Goal: Task Accomplishment & Management: Manage account settings

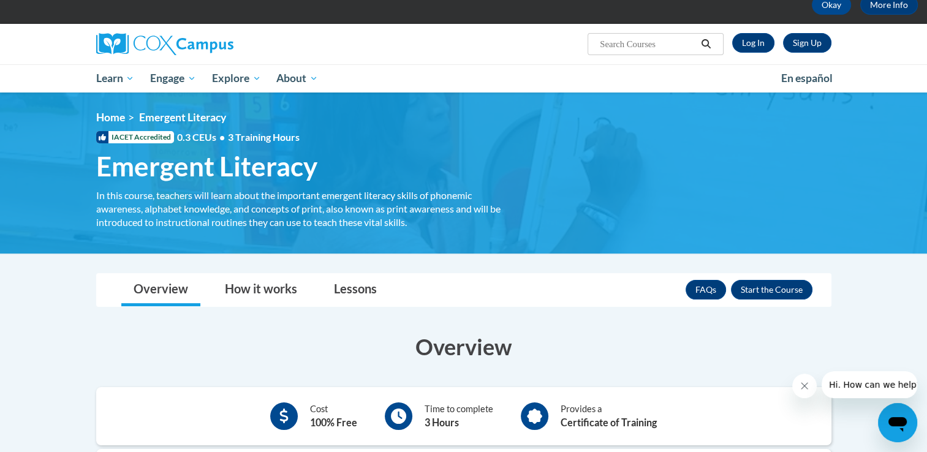
scroll to position [57, 0]
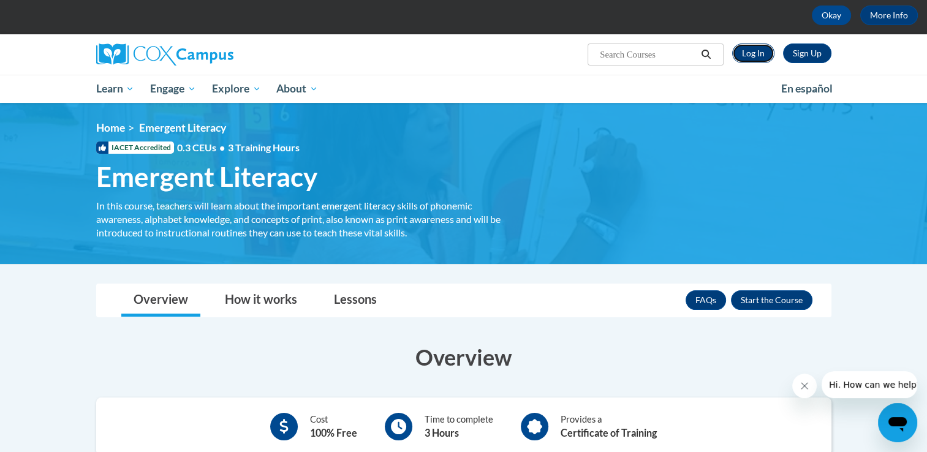
click at [754, 53] on link "Log In" at bounding box center [753, 54] width 42 height 20
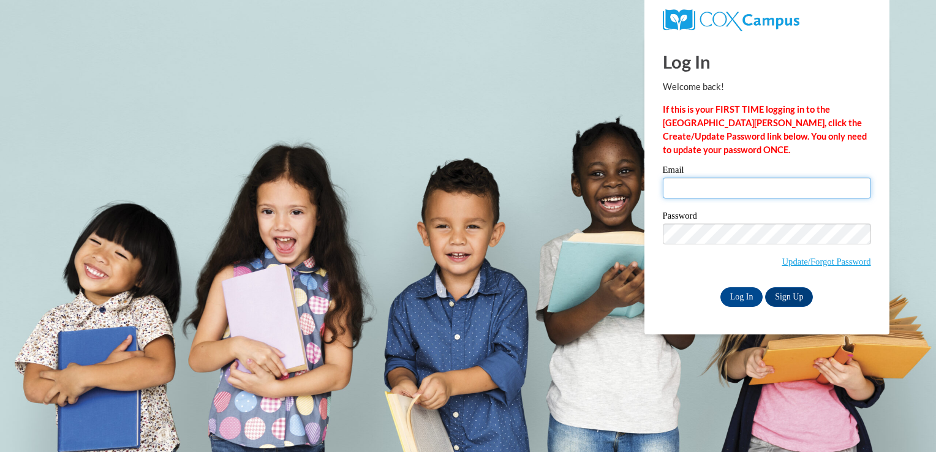
click at [708, 188] on input "Email" at bounding box center [767, 188] width 208 height 21
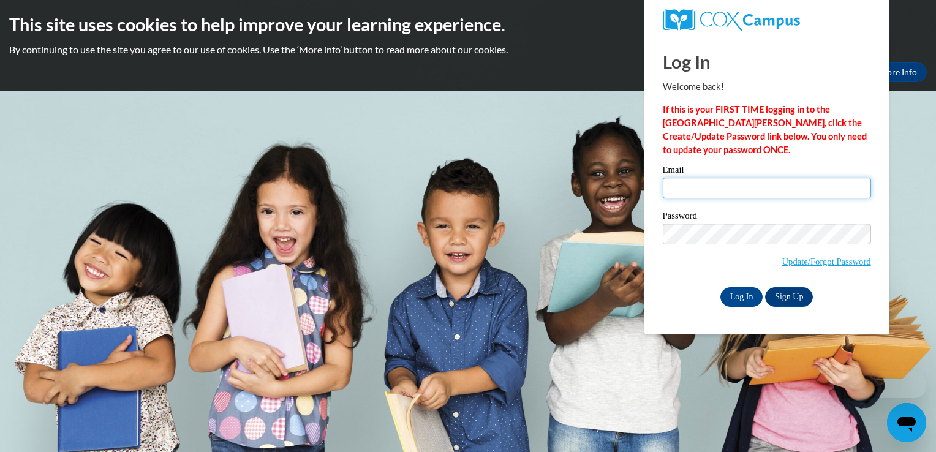
click at [708, 188] on input "Email" at bounding box center [767, 188] width 208 height 21
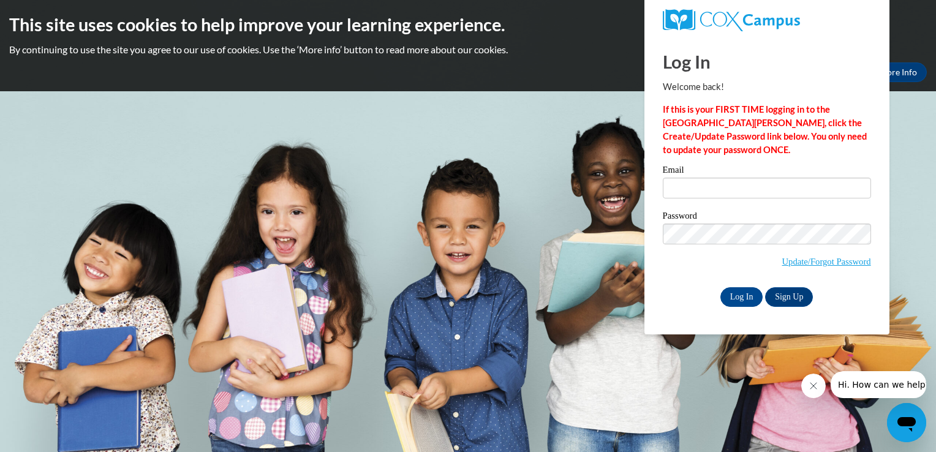
click at [780, 145] on p "If this is your FIRST TIME logging in to the NEW Cox Campus, click the Create/U…" at bounding box center [767, 130] width 208 height 54
